Goal: Task Accomplishment & Management: Manage account settings

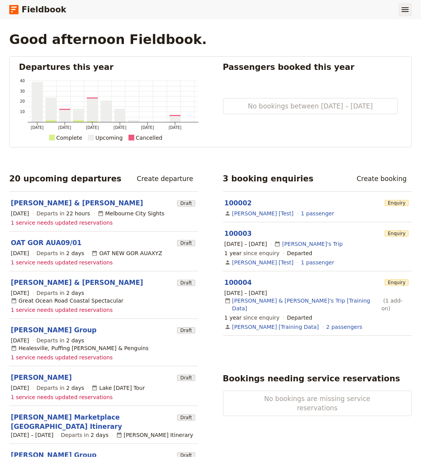
click at [401, 13] on icon "Show menu" at bounding box center [404, 9] width 9 height 9
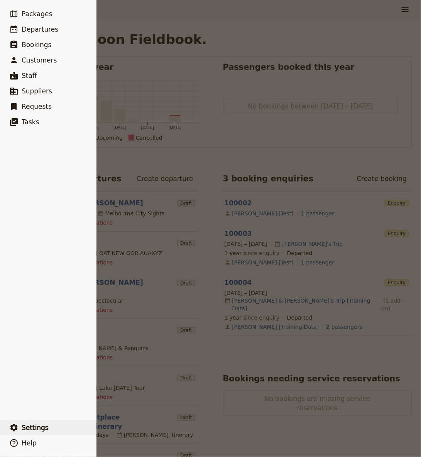
click at [51, 433] on button "​ Settings" at bounding box center [48, 427] width 96 height 15
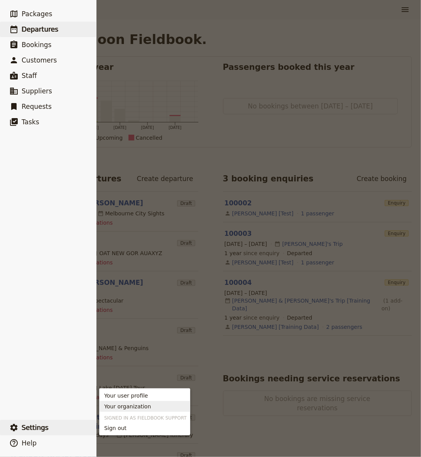
click at [45, 30] on span "Departures" at bounding box center [40, 29] width 37 height 8
select select "CREATED_AT"
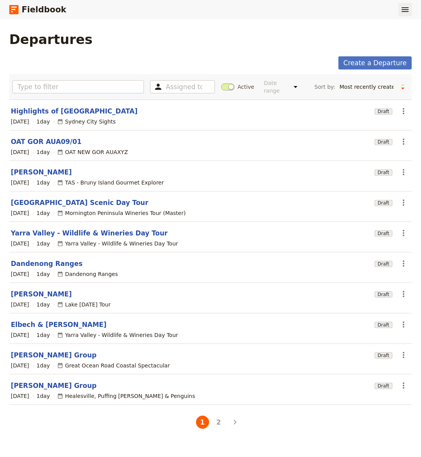
click at [404, 12] on icon "Show menu" at bounding box center [404, 9] width 9 height 9
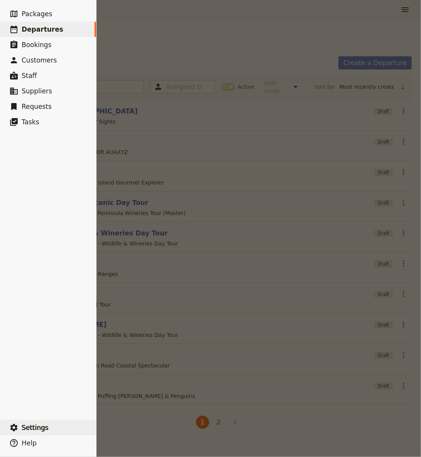
click at [39, 434] on button "​ Settings" at bounding box center [48, 427] width 96 height 15
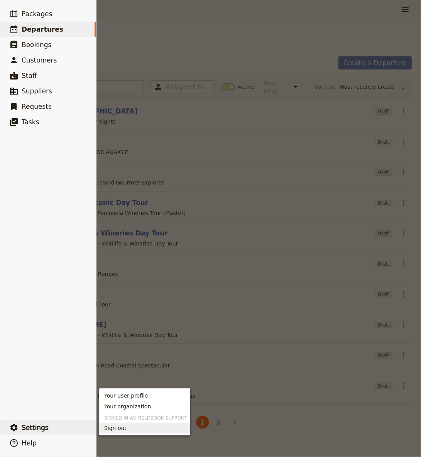
click at [124, 426] on span "Sign out" at bounding box center [115, 428] width 22 height 8
